Goal: Information Seeking & Learning: Learn about a topic

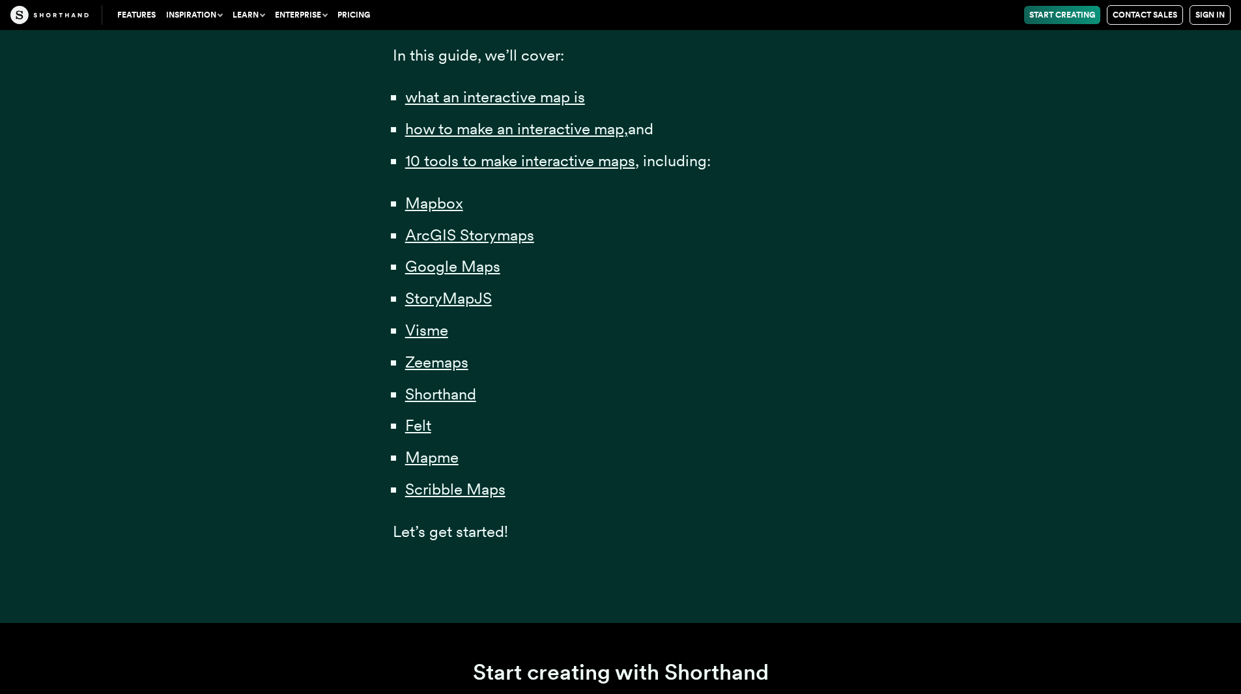
scroll to position [977, 0]
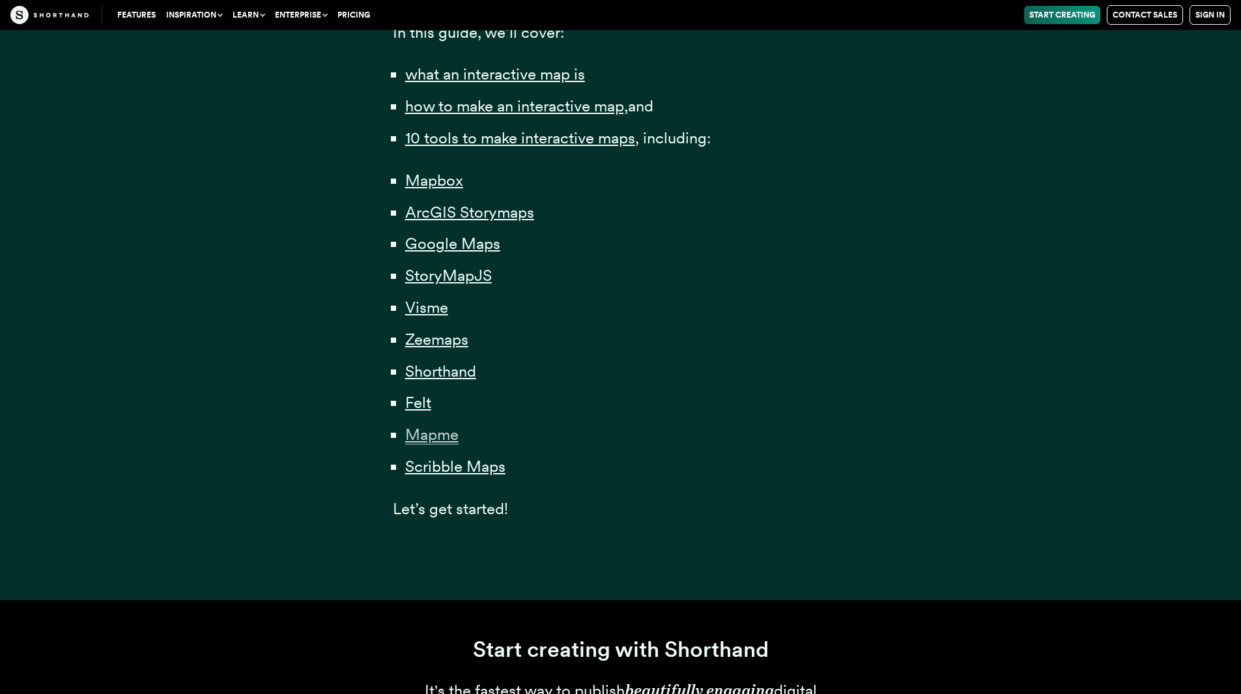
drag, startPoint x: 417, startPoint y: 413, endPoint x: 410, endPoint y: 431, distance: 19.4
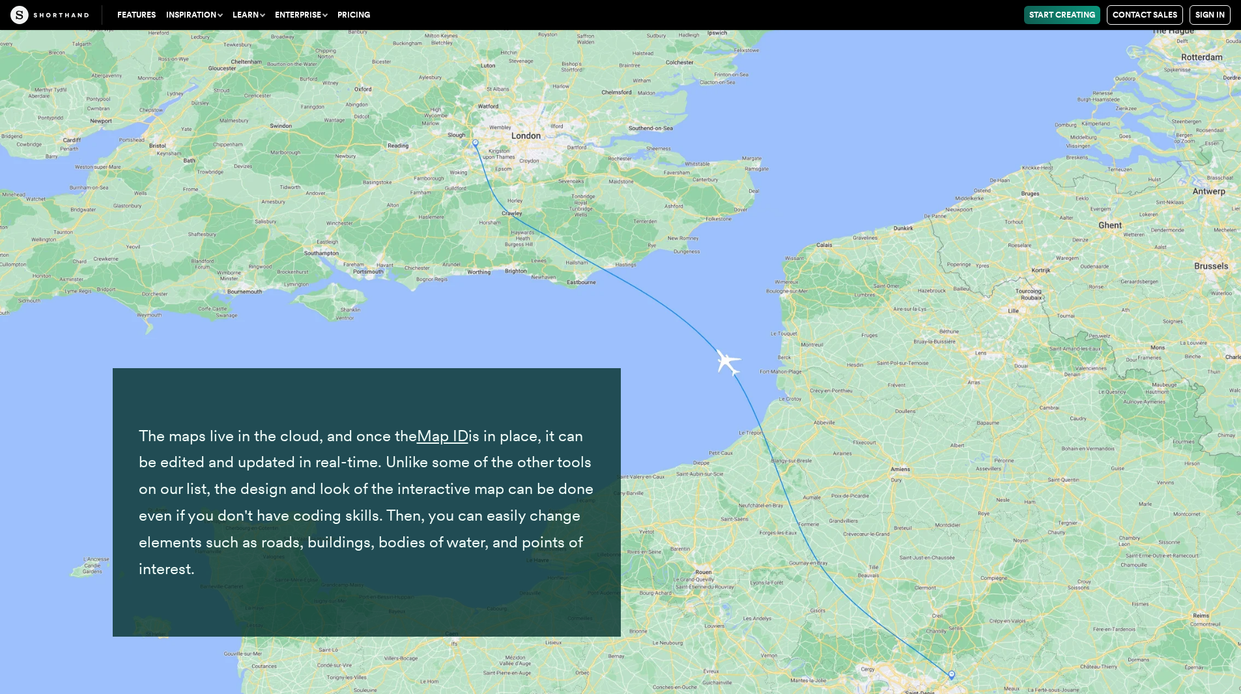
scroll to position [12899, 0]
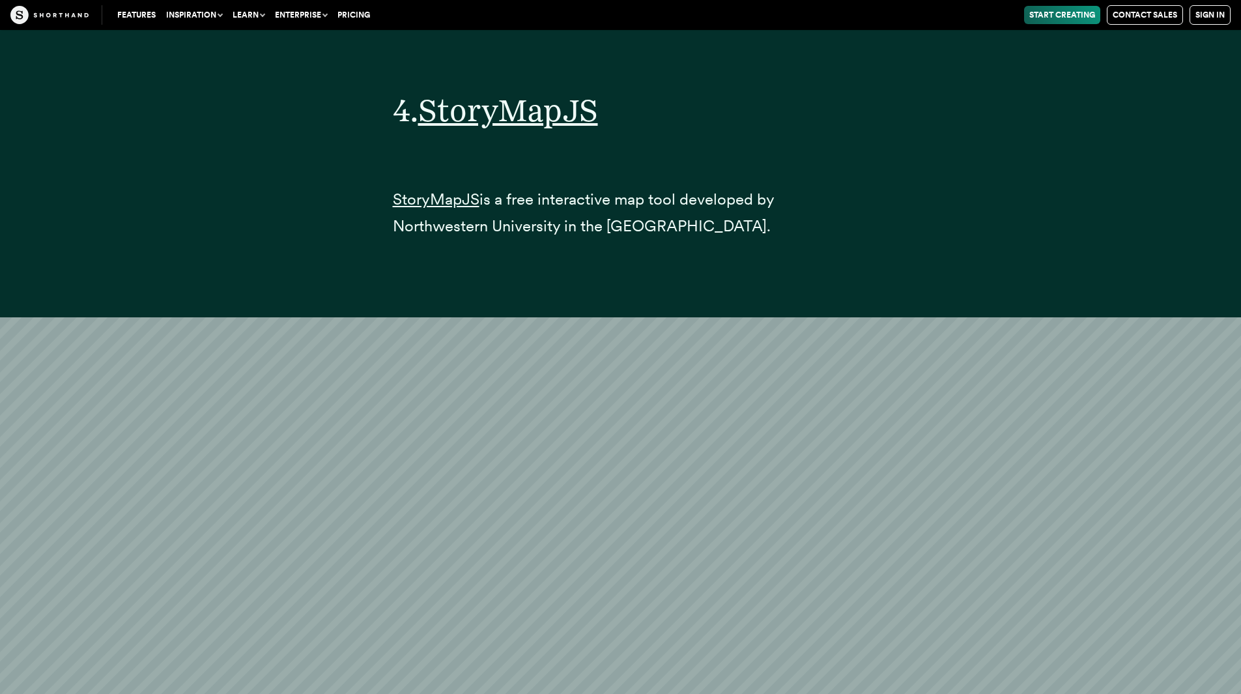
scroll to position [16067, 0]
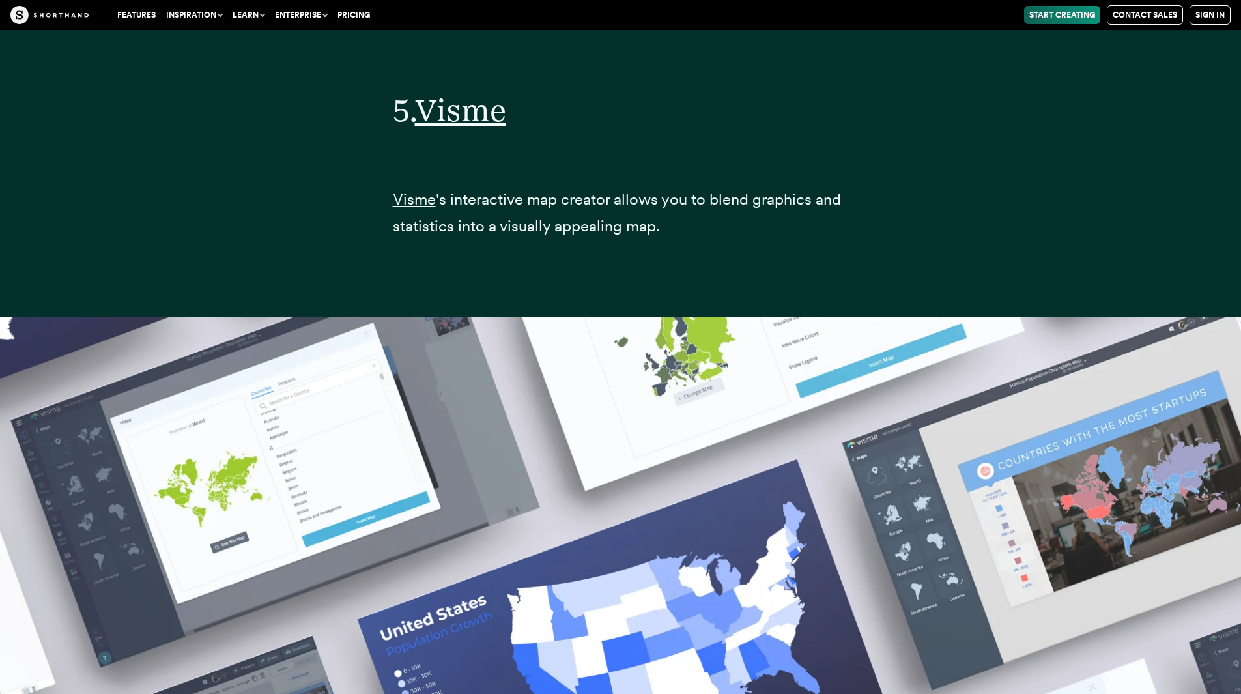
scroll to position [19781, 0]
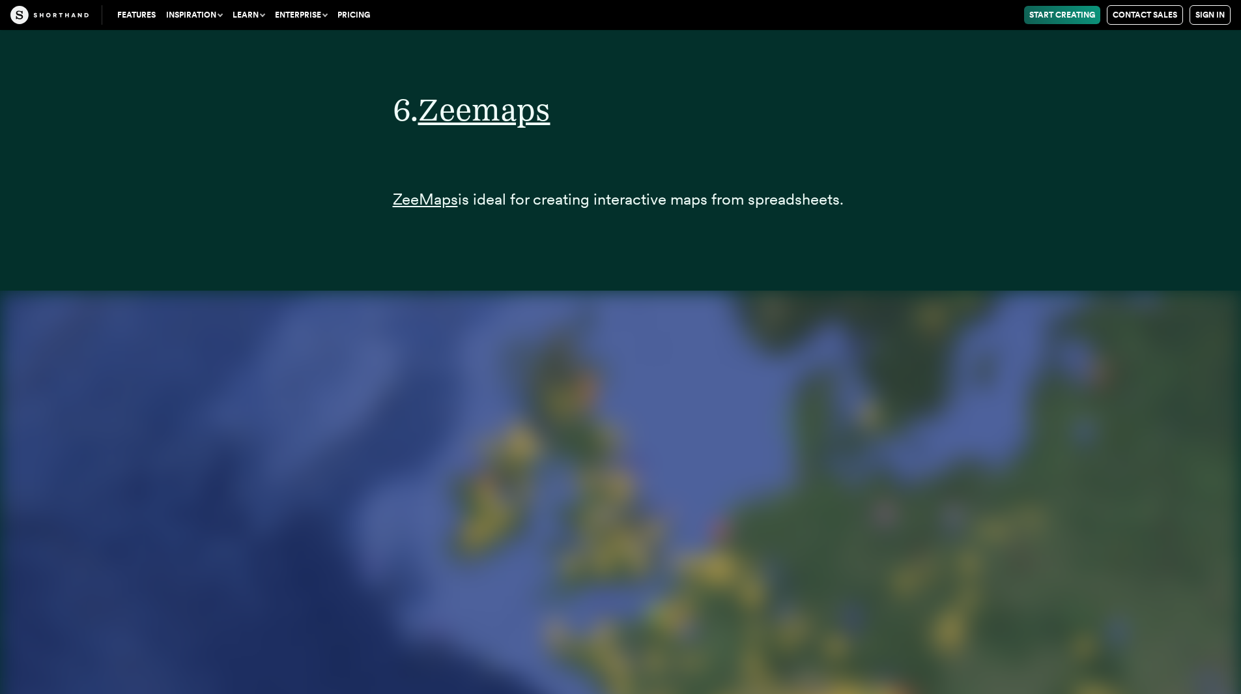
scroll to position [23025, 0]
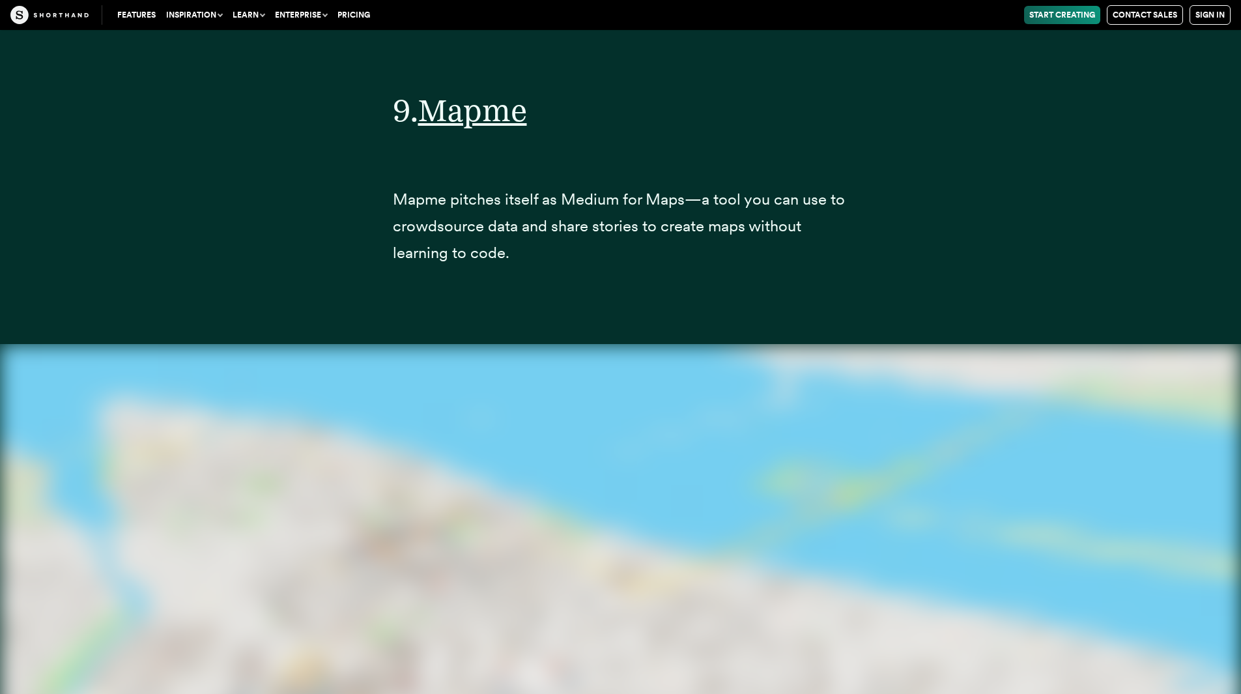
scroll to position [31920, 0]
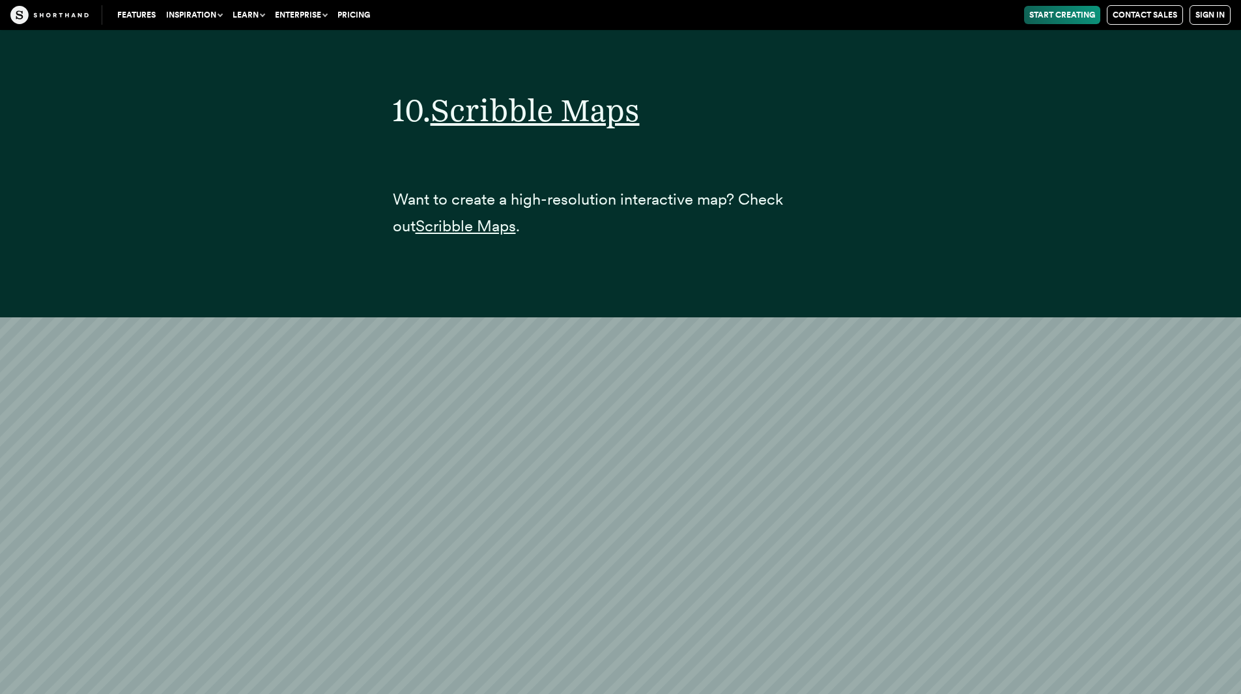
scroll to position [35031, 0]
